Goal: Navigation & Orientation: Find specific page/section

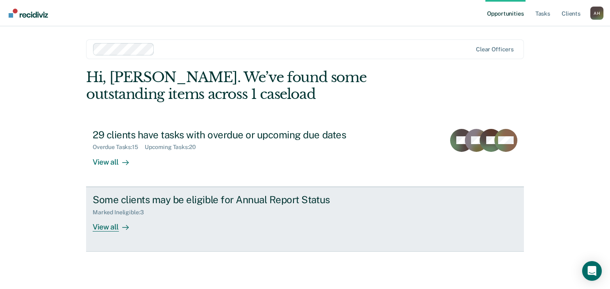
click at [107, 227] on div "View all" at bounding box center [116, 223] width 46 height 16
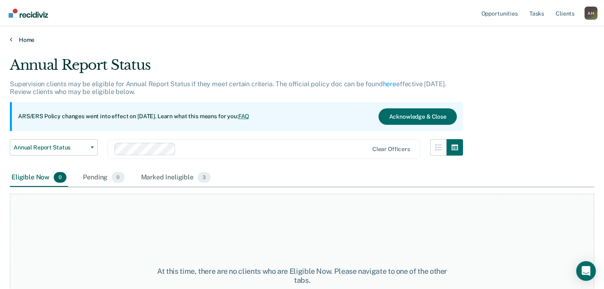
click at [20, 39] on link "Home" at bounding box center [302, 39] width 584 height 7
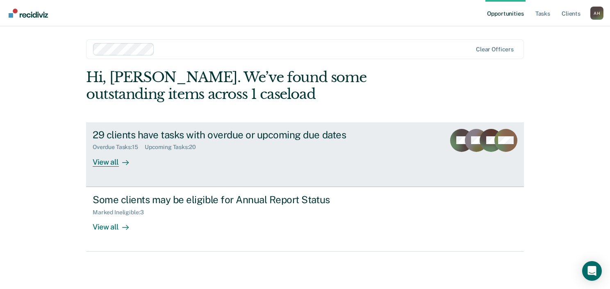
click at [113, 166] on link "29 clients have tasks with overdue or upcoming due dates Overdue Tasks : 15 Upc…" at bounding box center [305, 154] width 438 height 64
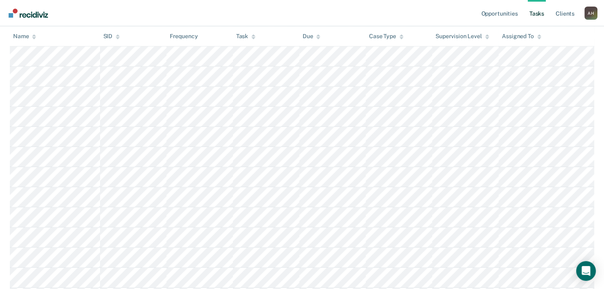
scroll to position [253, 0]
